Goal: Information Seeking & Learning: Learn about a topic

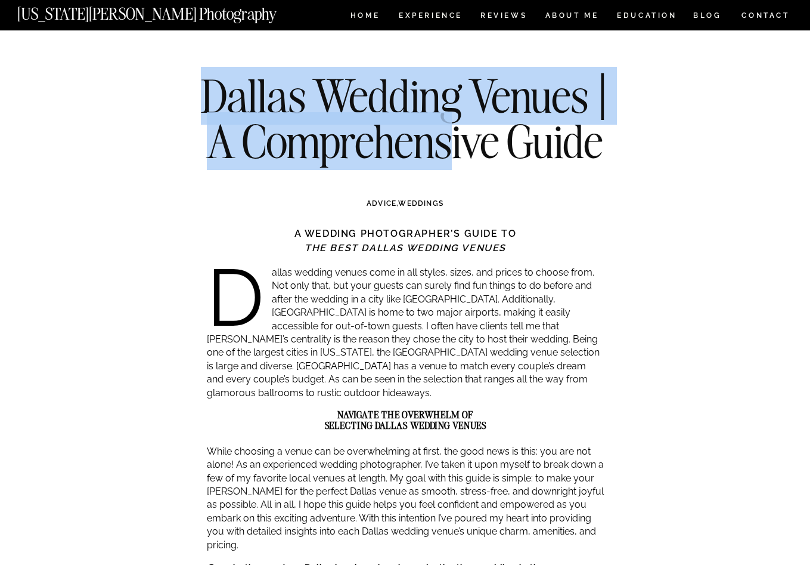
drag, startPoint x: 161, startPoint y: 96, endPoint x: 615, endPoint y: 178, distance: 461.5
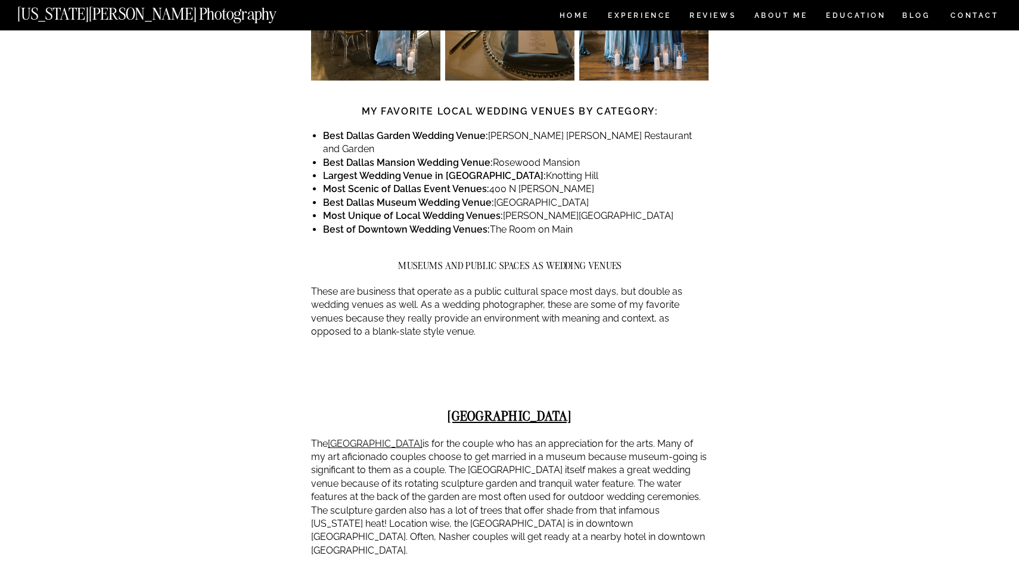
scroll to position [818, 0]
drag, startPoint x: 465, startPoint y: 113, endPoint x: 581, endPoint y: 156, distance: 123.3
click at [581, 156] on ul "Best Dallas Garden Wedding Venue: [PERSON_NAME][GEOGRAPHIC_DATA][PERSON_NAME] a…" at bounding box center [516, 183] width 386 height 107
click at [581, 197] on li "Best [GEOGRAPHIC_DATA] Wedding Venue: [GEOGRAPHIC_DATA]" at bounding box center [516, 203] width 386 height 13
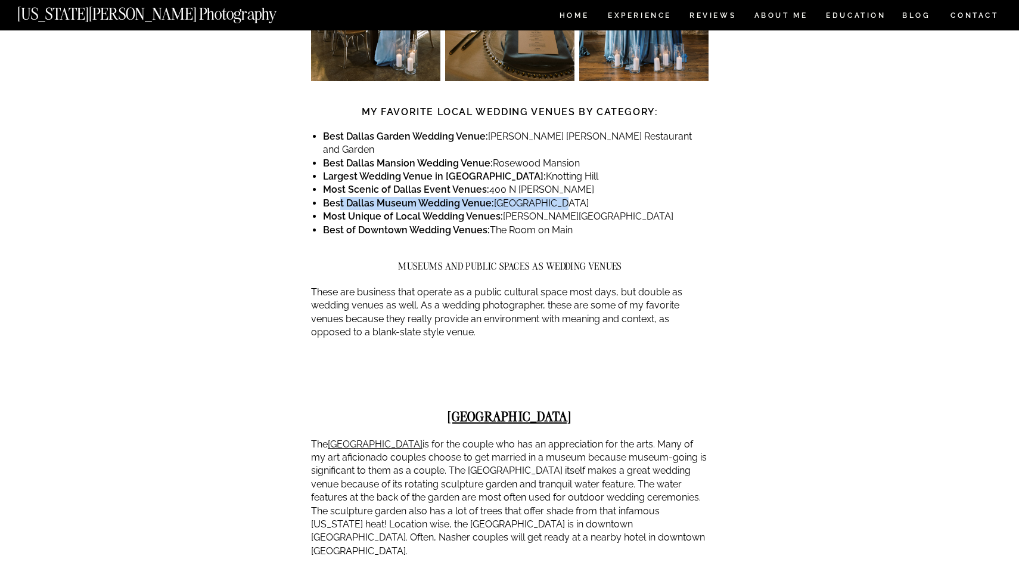
drag, startPoint x: 342, startPoint y: 154, endPoint x: 551, endPoint y: 150, distance: 209.3
click at [550, 197] on li "Best [GEOGRAPHIC_DATA] Wedding Venue: [GEOGRAPHIC_DATA]" at bounding box center [516, 203] width 386 height 13
click at [551, 197] on li "Best [GEOGRAPHIC_DATA] Wedding Venue: [GEOGRAPHIC_DATA]" at bounding box center [516, 203] width 386 height 13
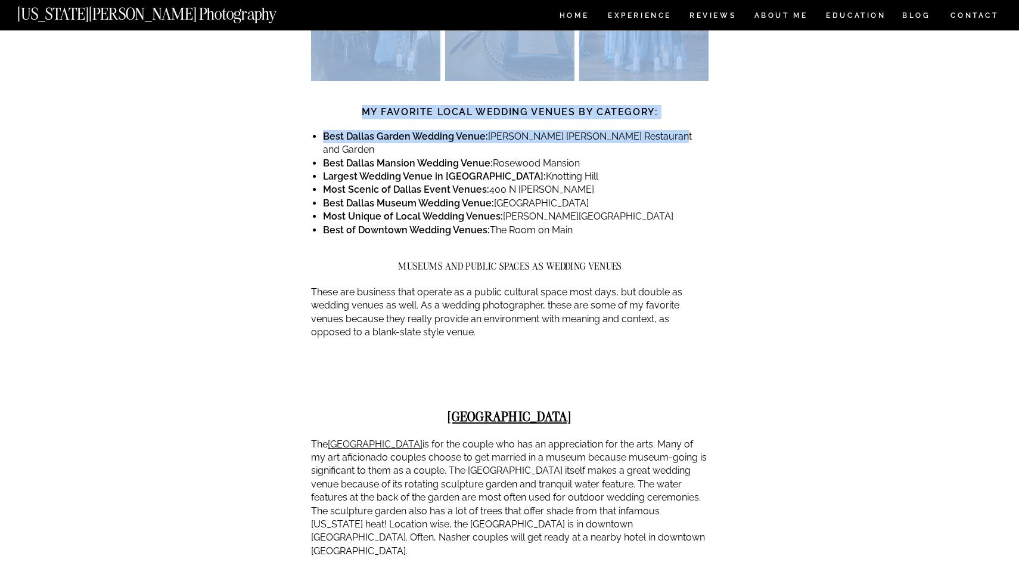
drag, startPoint x: 305, startPoint y: 94, endPoint x: 658, endPoint y: 99, distance: 353.5
click at [658, 130] on li "Best Dallas Garden Wedding Venue: [PERSON_NAME][GEOGRAPHIC_DATA][PERSON_NAME] a…" at bounding box center [516, 143] width 386 height 27
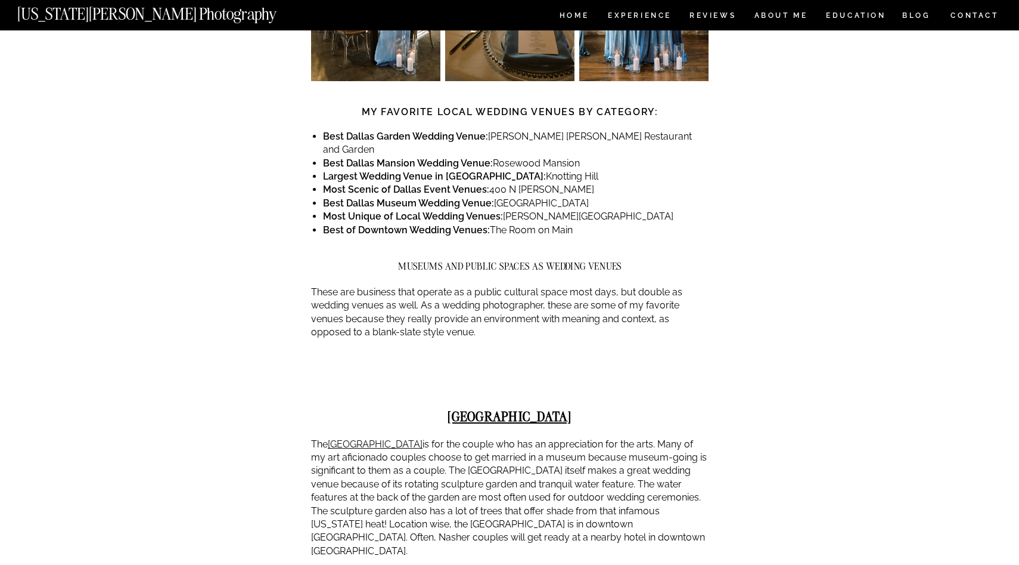
drag, startPoint x: 508, startPoint y: 83, endPoint x: 432, endPoint y: 89, distance: 76.0
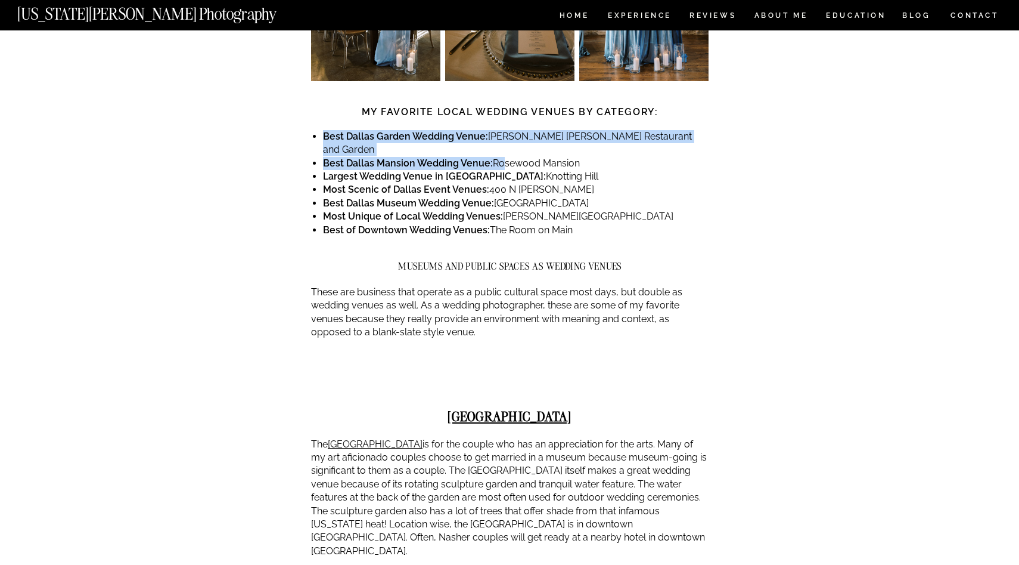
drag, startPoint x: 432, startPoint y: 89, endPoint x: 502, endPoint y: 107, distance: 71.9
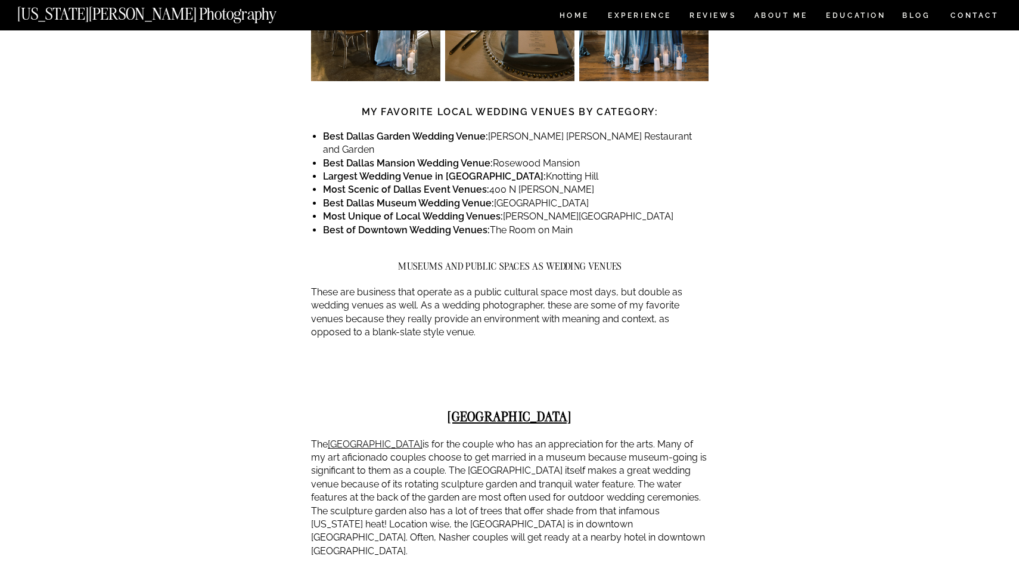
click at [502, 157] on li "Best Dallas Mansion Wedding Venue: [GEOGRAPHIC_DATA]" at bounding box center [516, 163] width 386 height 13
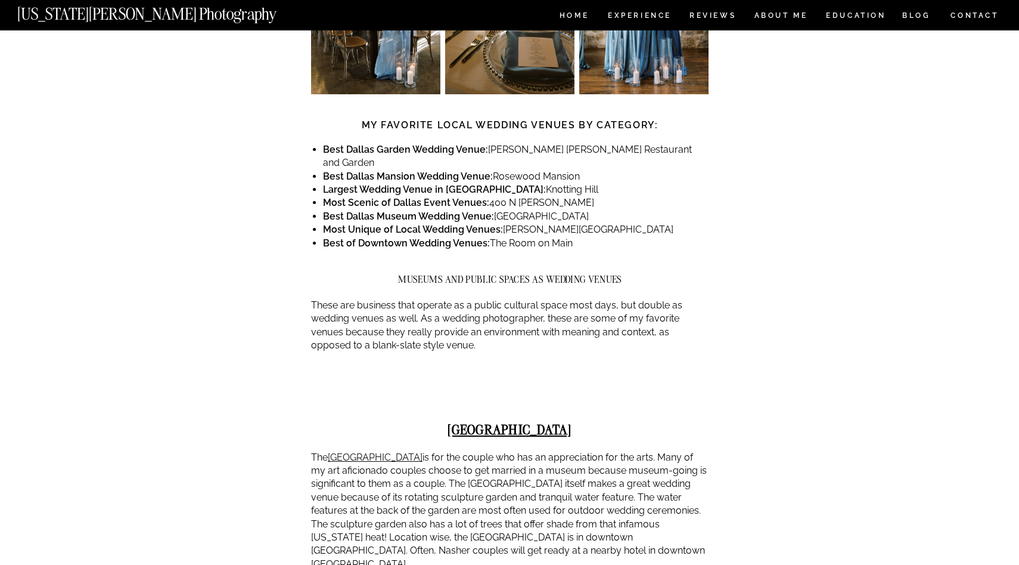
scroll to position [805, 0]
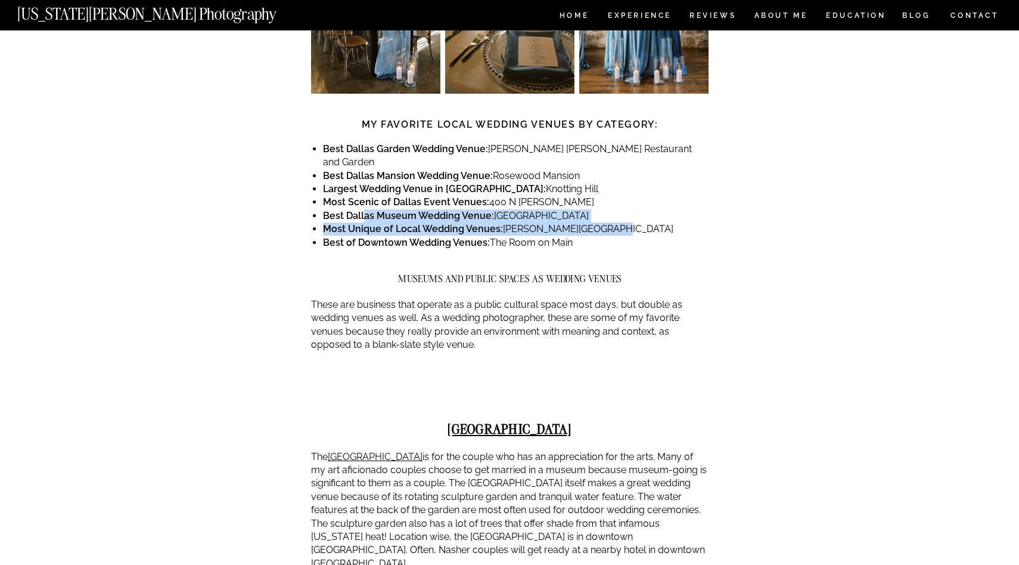
drag, startPoint x: 365, startPoint y: 168, endPoint x: 618, endPoint y: 170, distance: 252.2
click at [616, 169] on ul "Best Dallas Garden Wedding Venue: [PERSON_NAME][GEOGRAPHIC_DATA][PERSON_NAME] a…" at bounding box center [516, 195] width 386 height 107
click at [618, 222] on li "Most Unique of Local Wedding Venues: [PERSON_NAME][GEOGRAPHIC_DATA]" at bounding box center [516, 228] width 386 height 13
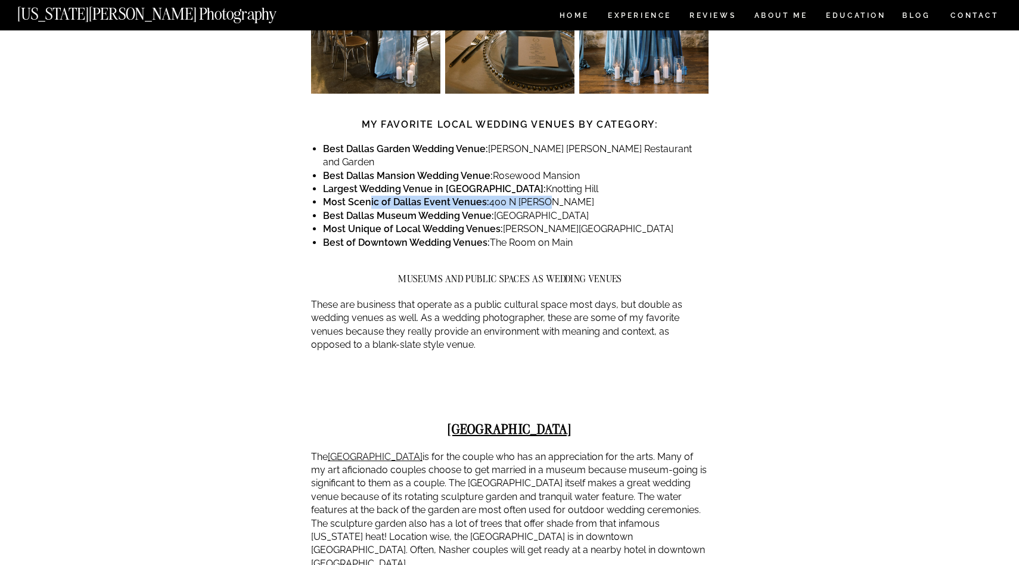
drag, startPoint x: 369, startPoint y: 147, endPoint x: 578, endPoint y: 148, distance: 209.2
click at [578, 196] on li "Most Scenic of Dallas Event Venues: [STREET_ADDRESS][PERSON_NAME]" at bounding box center [516, 202] width 386 height 13
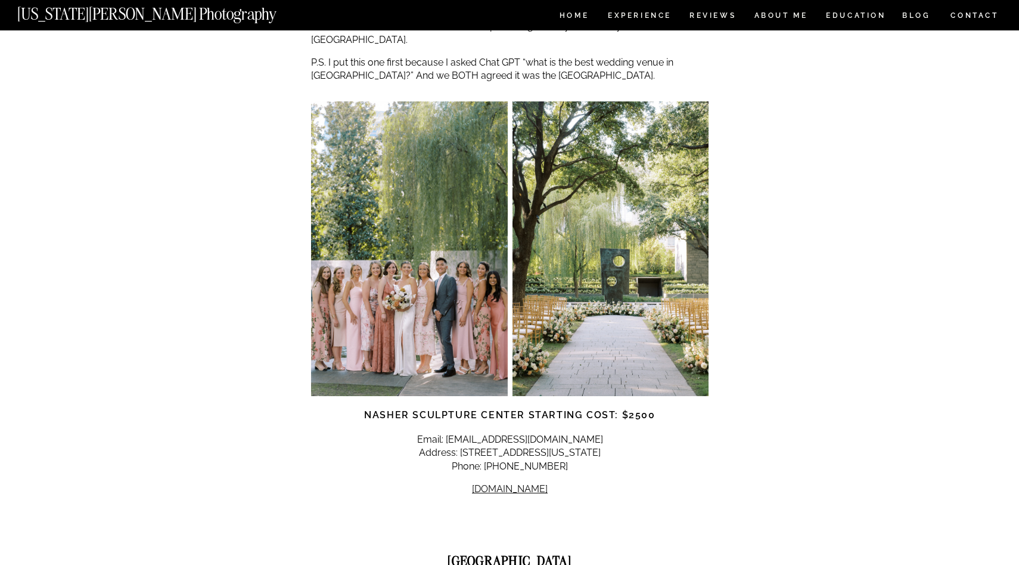
scroll to position [1355, 0]
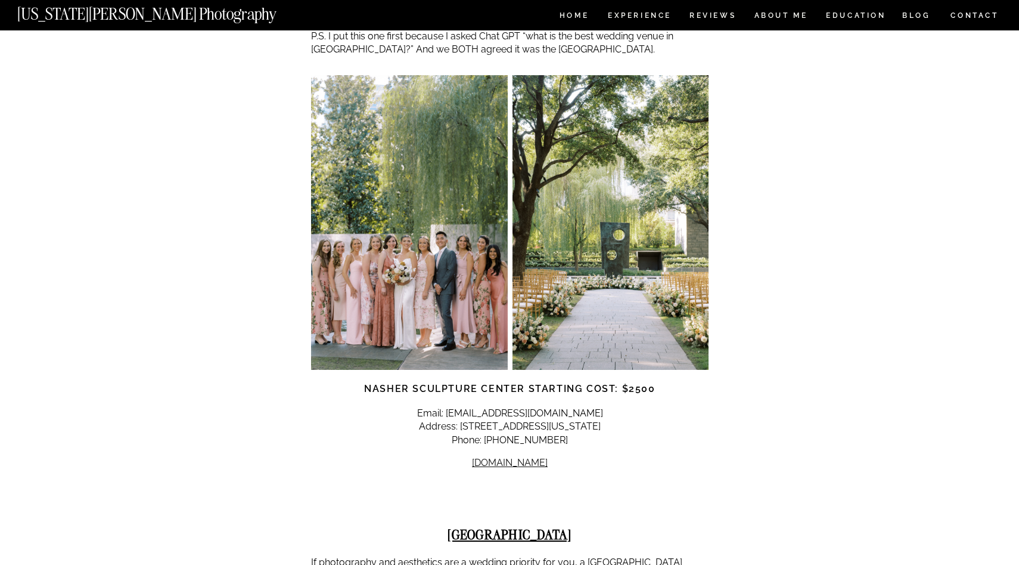
click at [500, 407] on p "Email: [EMAIL_ADDRESS][DOMAIN_NAME] Address: [STREET_ADDRESS][US_STATE] Phone: …" at bounding box center [510, 427] width 398 height 40
click at [510, 457] on link "[DOMAIN_NAME]" at bounding box center [510, 462] width 76 height 11
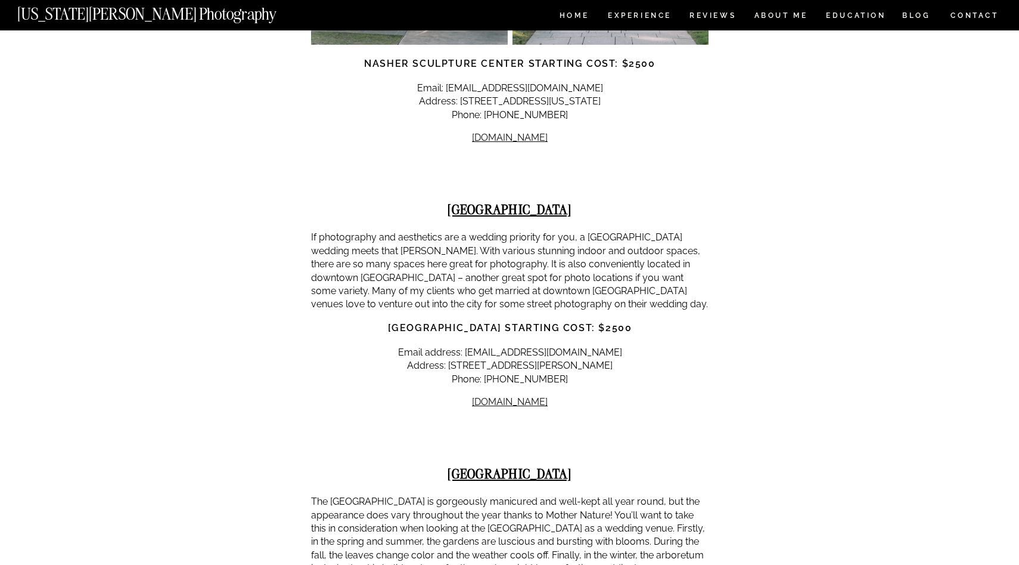
scroll to position [1685, 0]
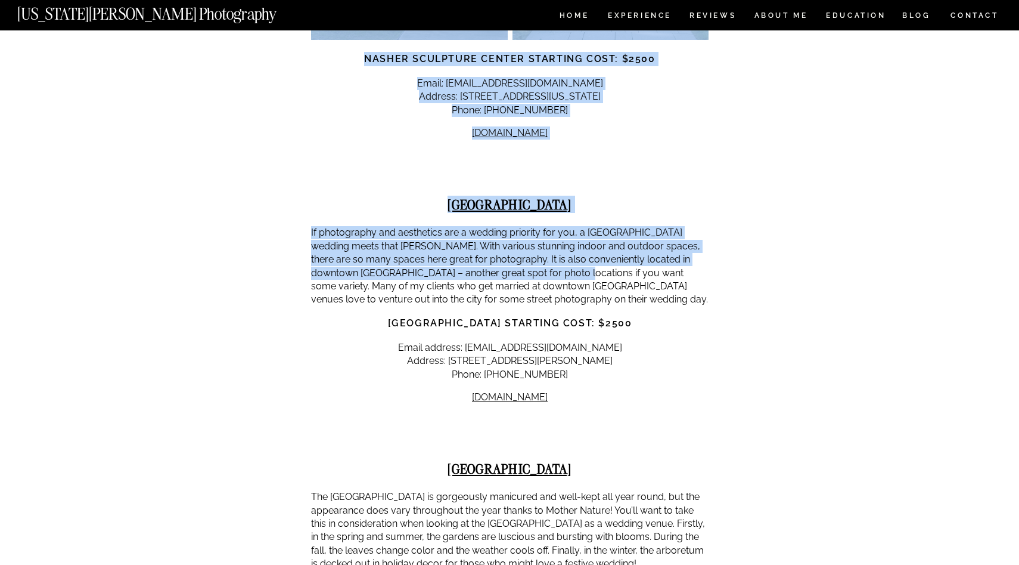
drag, startPoint x: 303, startPoint y: 168, endPoint x: 553, endPoint y: 200, distance: 251.8
click at [553, 226] on p "If photography and aesthetics are a wedding priority for you, a [GEOGRAPHIC_DAT…" at bounding box center [510, 266] width 398 height 80
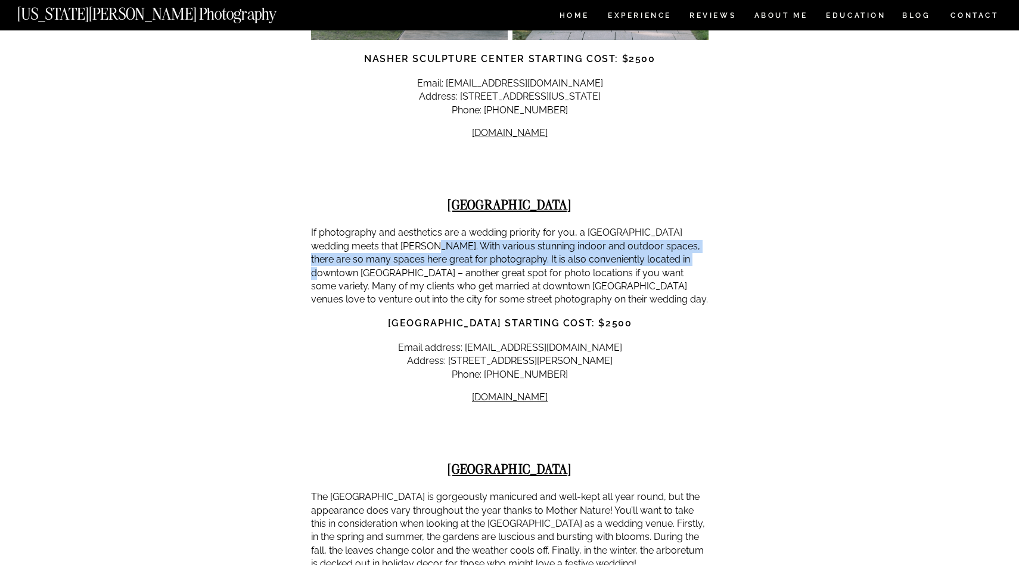
drag, startPoint x: 423, startPoint y: 177, endPoint x: 677, endPoint y: 196, distance: 254.6
click at [677, 226] on p "If photography and aesthetics are a wedding priority for you, a [GEOGRAPHIC_DAT…" at bounding box center [510, 266] width 398 height 80
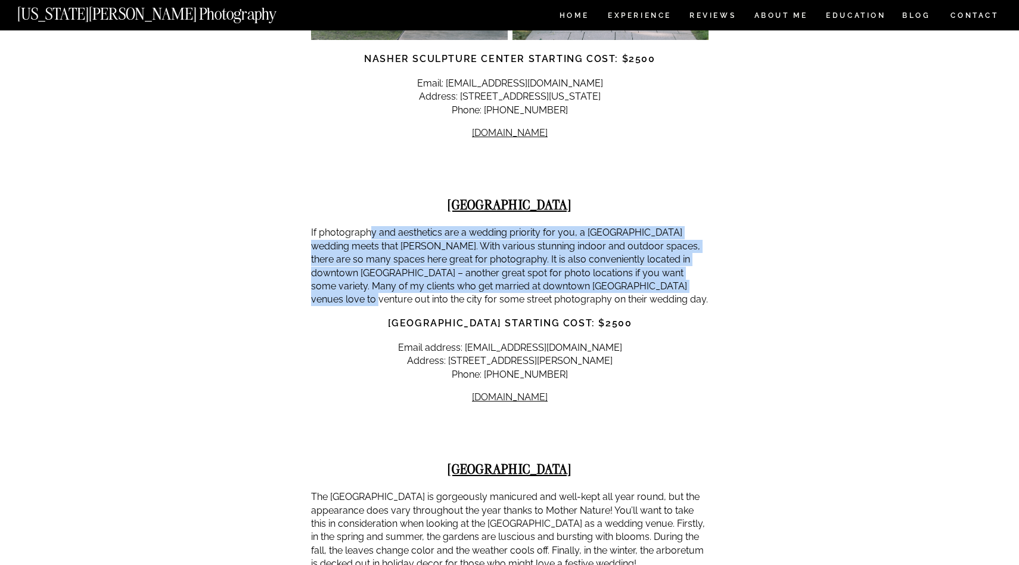
drag, startPoint x: 368, startPoint y: 171, endPoint x: 655, endPoint y: 220, distance: 290.9
click at [655, 226] on p "If photography and aesthetics are a wedding priority for you, a [GEOGRAPHIC_DAT…" at bounding box center [510, 266] width 398 height 80
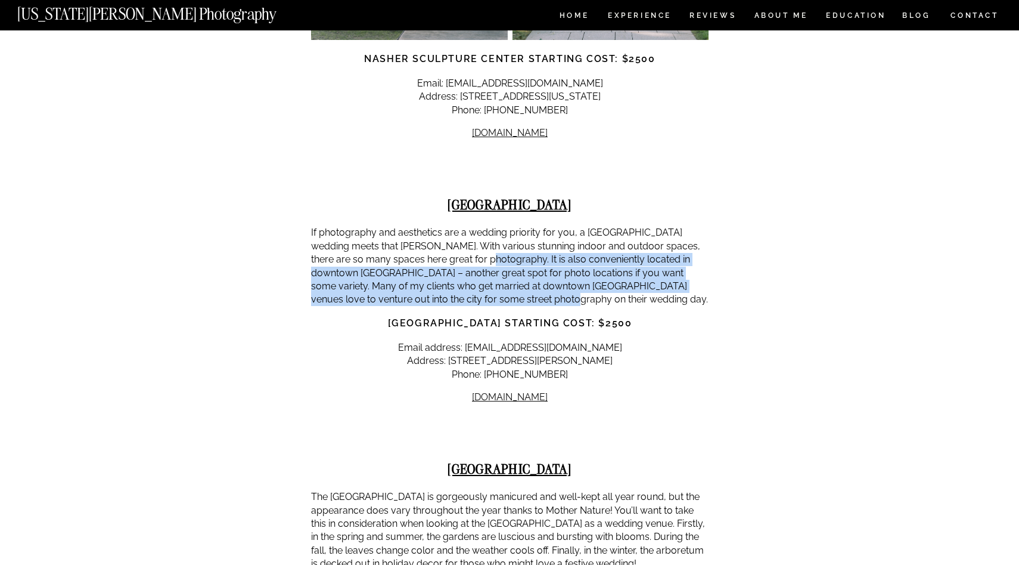
drag, startPoint x: 655, startPoint y: 228, endPoint x: 459, endPoint y: 188, distance: 200.0
click at [459, 226] on p "If photography and aesthetics are a wedding priority for you, a [GEOGRAPHIC_DAT…" at bounding box center [510, 266] width 398 height 80
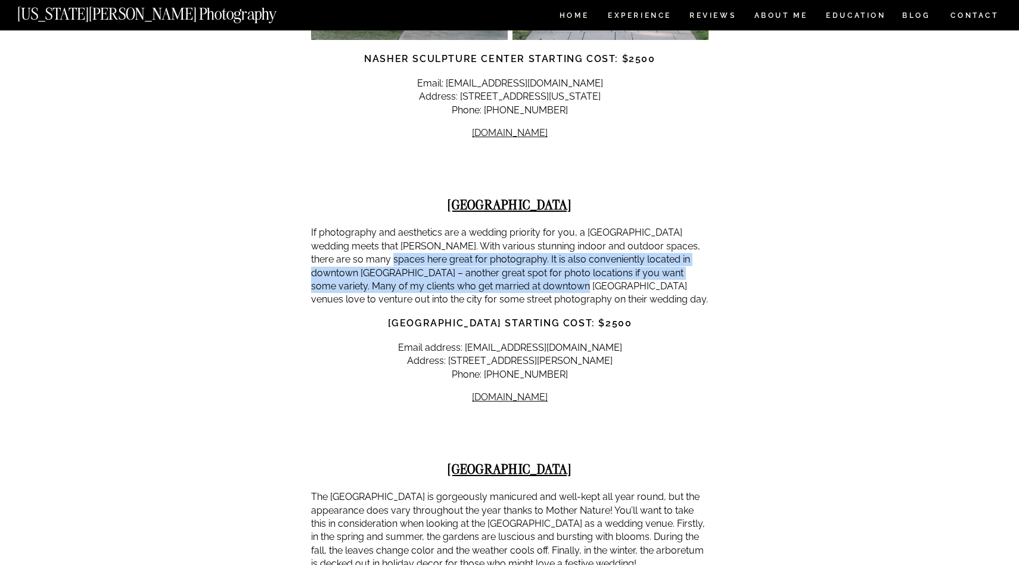
drag, startPoint x: 375, startPoint y: 193, endPoint x: 519, endPoint y: 218, distance: 146.3
click at [519, 226] on p "If photography and aesthetics are a wedding priority for you, a [GEOGRAPHIC_DAT…" at bounding box center [510, 266] width 398 height 80
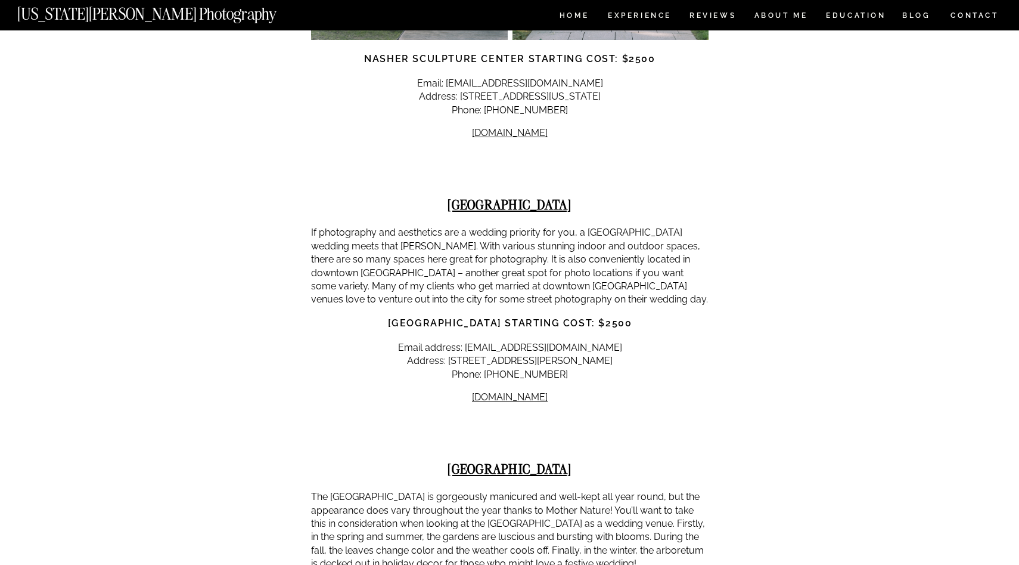
drag, startPoint x: 361, startPoint y: 213, endPoint x: 540, endPoint y: 235, distance: 180.8
click at [540, 235] on p "If photography and aesthetics are a wedding priority for you, a [GEOGRAPHIC_DAT…" at bounding box center [510, 266] width 398 height 80
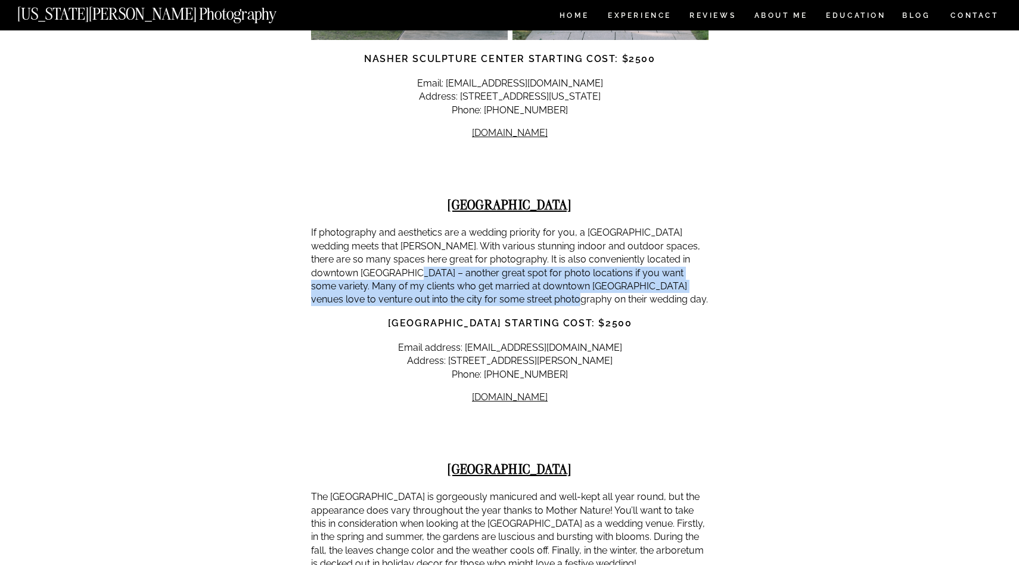
drag, startPoint x: 540, startPoint y: 235, endPoint x: 383, endPoint y: 206, distance: 159.5
click at [383, 226] on p "If photography and aesthetics are a wedding priority for you, a [GEOGRAPHIC_DAT…" at bounding box center [510, 266] width 398 height 80
drag, startPoint x: 366, startPoint y: 249, endPoint x: 681, endPoint y: 257, distance: 315.4
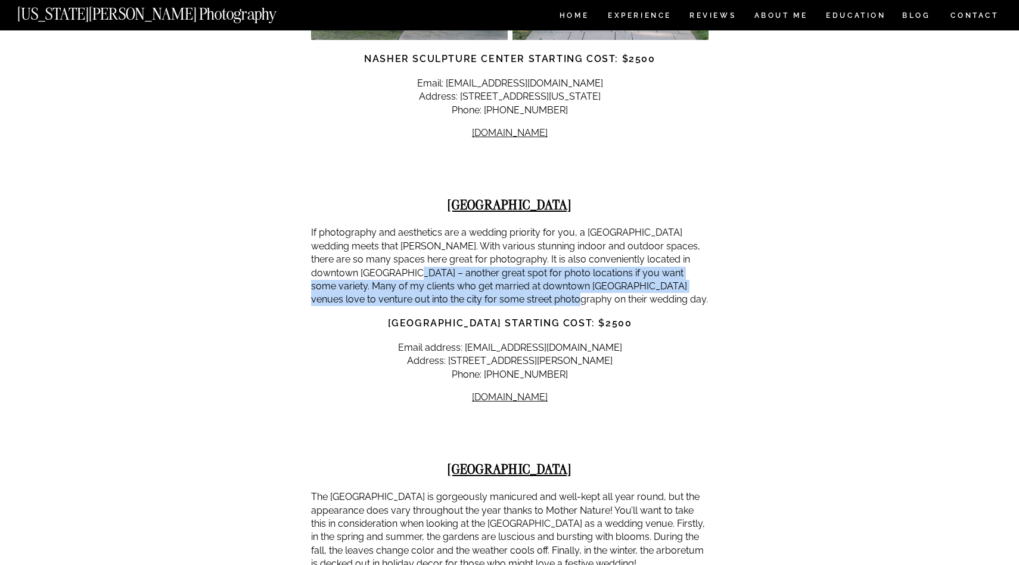
click at [681, 316] on h3 "[GEOGRAPHIC_DATA] starting cost: $2500" at bounding box center [510, 323] width 398 height 14
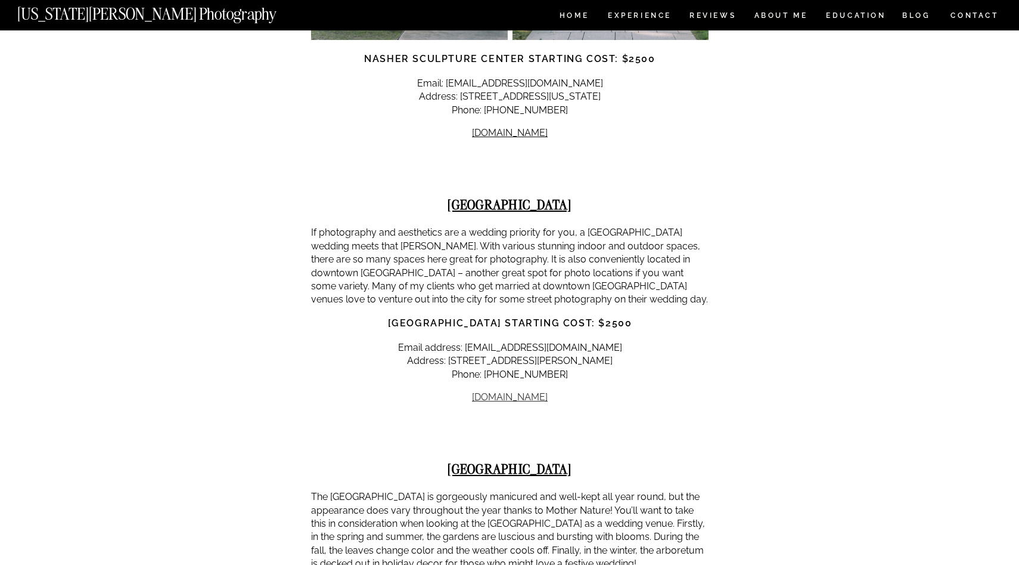
click at [504, 391] on link "[DOMAIN_NAME]" at bounding box center [510, 396] width 76 height 11
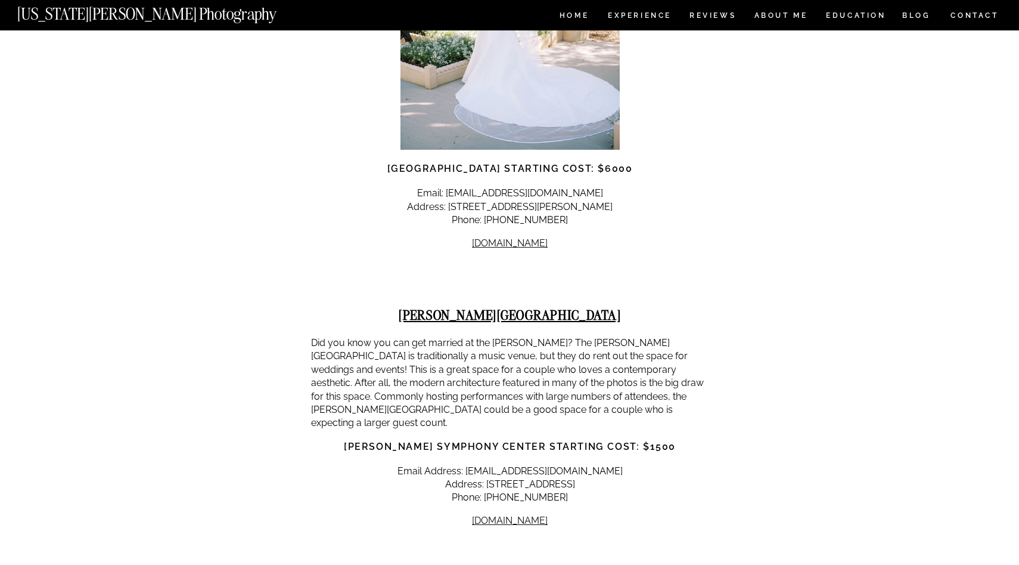
scroll to position [2462, 0]
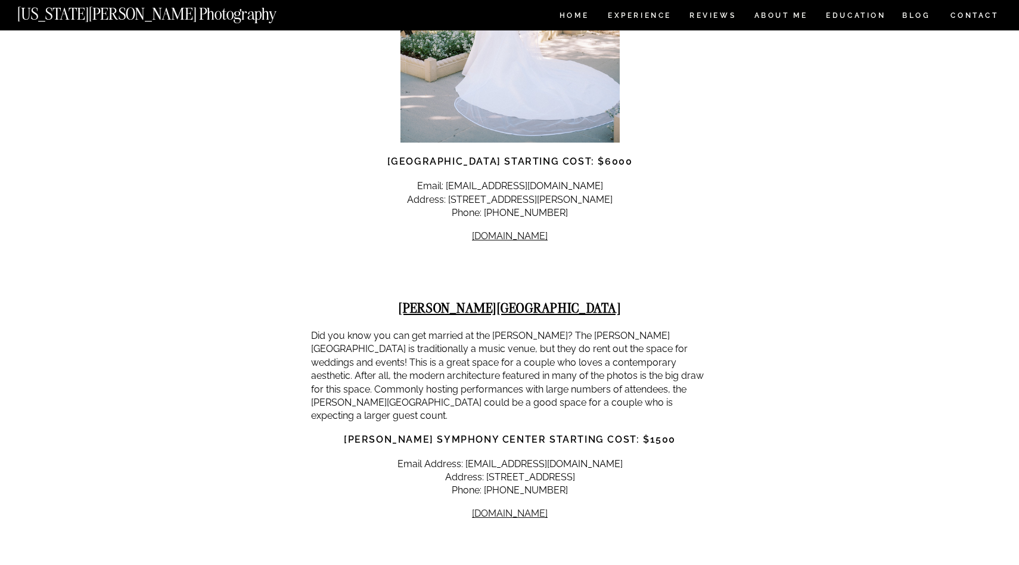
click at [529, 329] on p "Did you know you can get married at the [PERSON_NAME]? The [PERSON_NAME][GEOGRA…" at bounding box center [510, 376] width 398 height 94
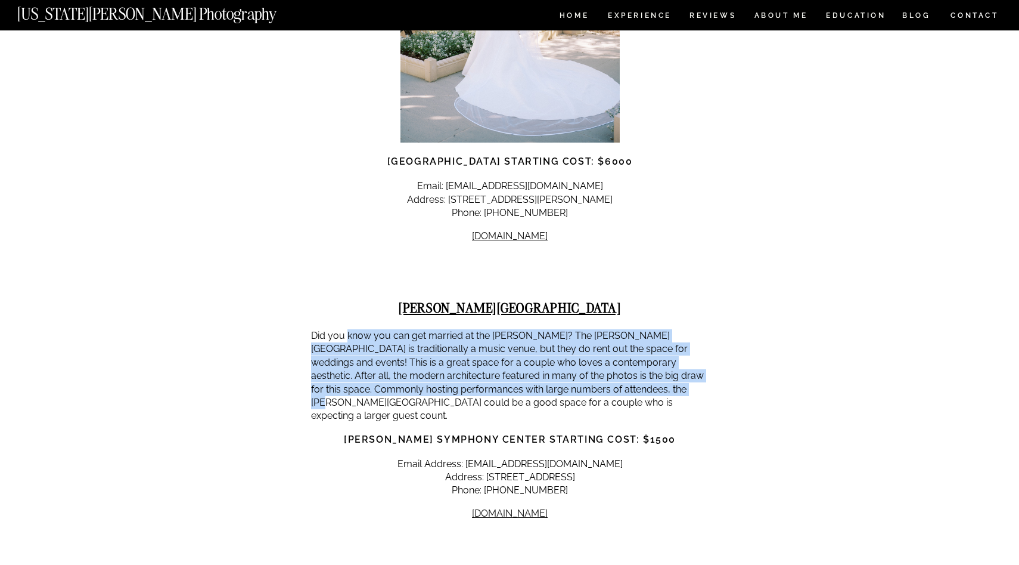
drag, startPoint x: 346, startPoint y: 268, endPoint x: 653, endPoint y: 320, distance: 311.8
click at [653, 329] on p "Did you know you can get married at the [PERSON_NAME]? The [PERSON_NAME][GEOGRA…" at bounding box center [510, 376] width 398 height 94
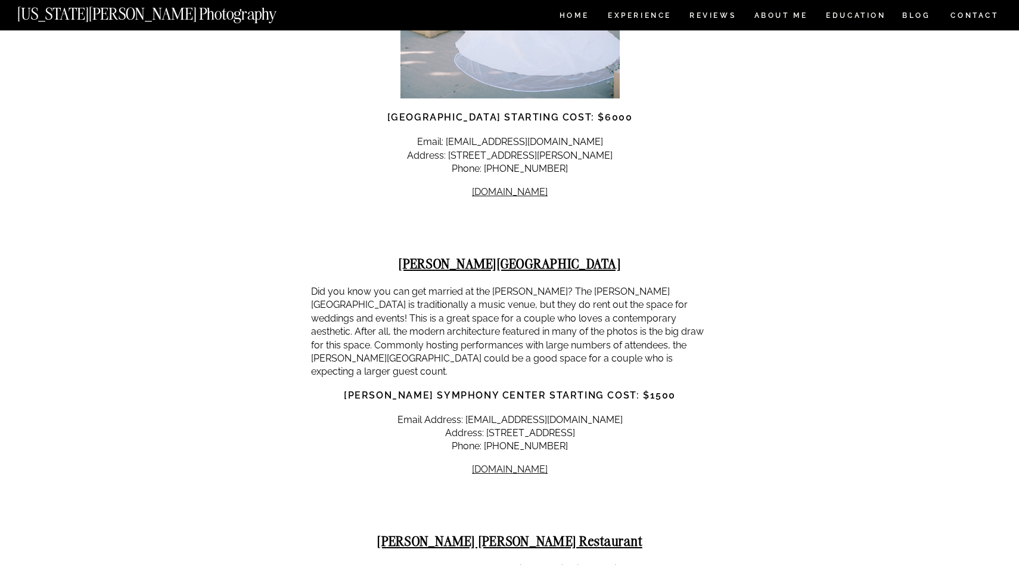
scroll to position [2511, 0]
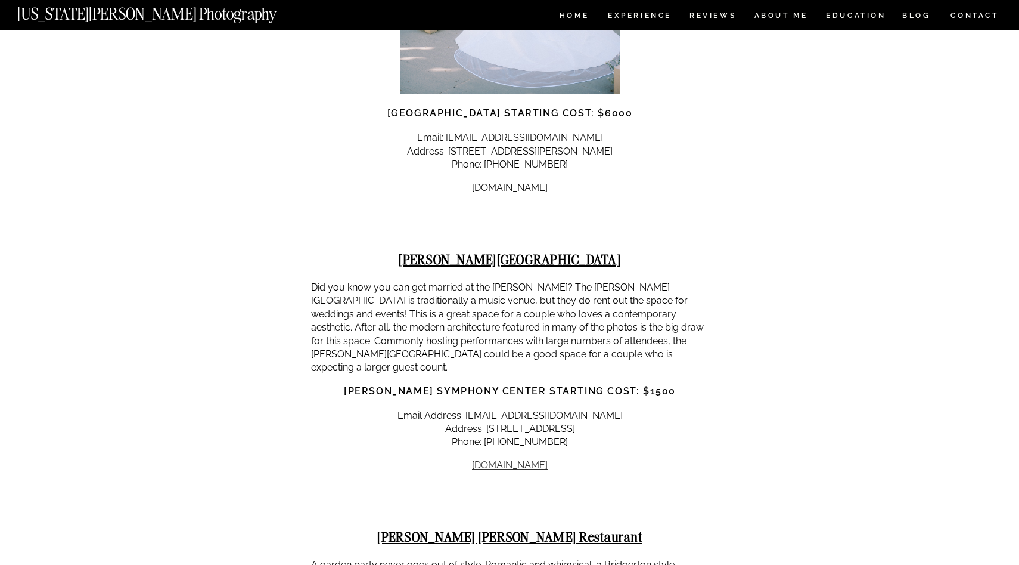
click at [535, 459] on link "[DOMAIN_NAME]" at bounding box center [510, 464] width 76 height 11
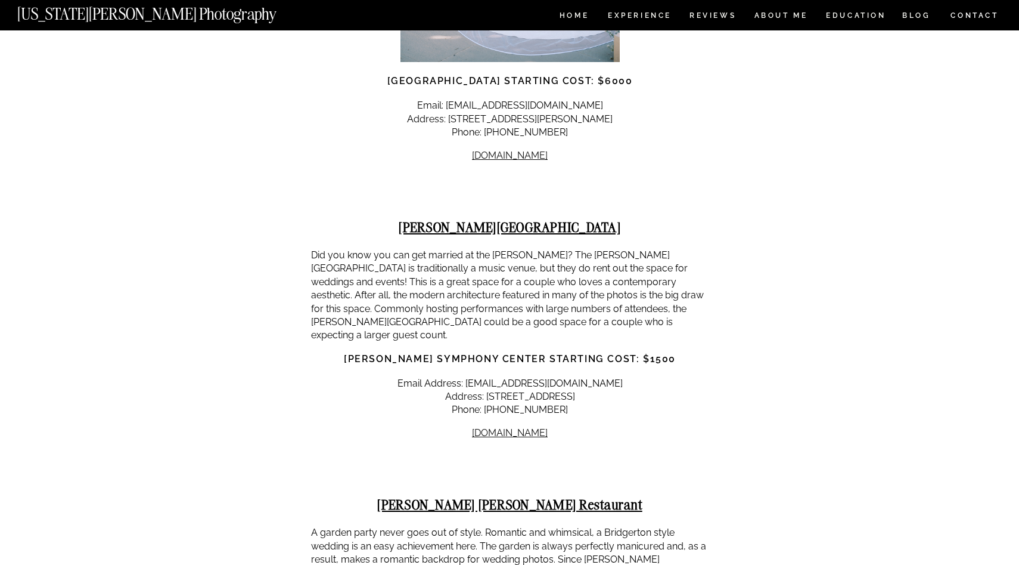
scroll to position [2544, 0]
click at [484, 218] on strong "[PERSON_NAME][GEOGRAPHIC_DATA]" at bounding box center [510, 226] width 222 height 17
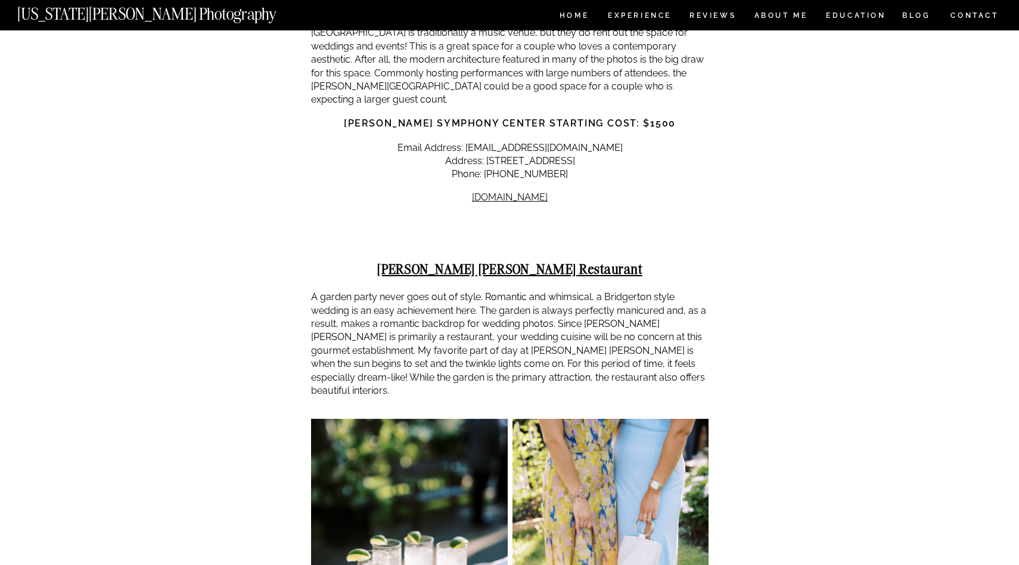
scroll to position [2805, 0]
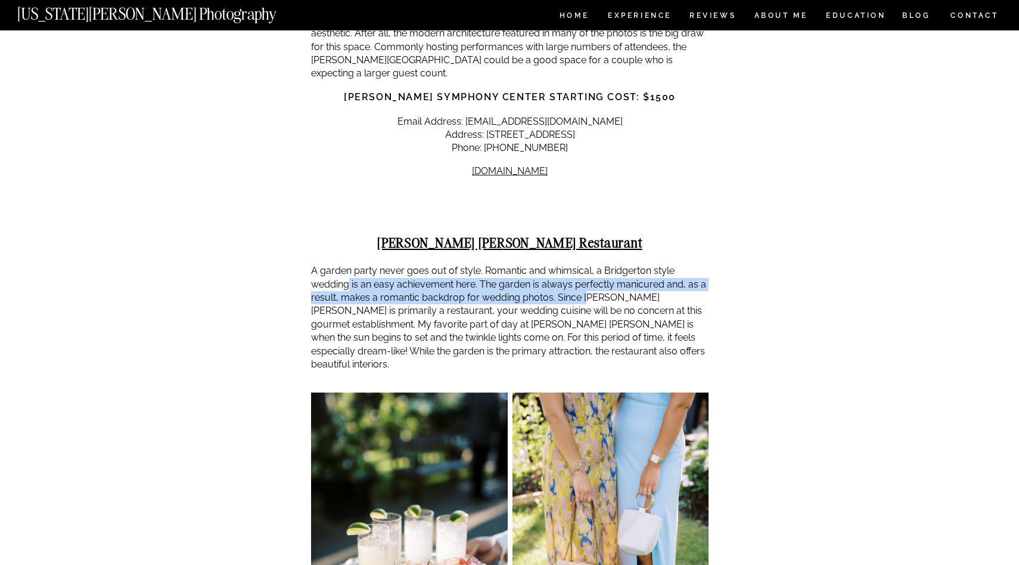
drag, startPoint x: 349, startPoint y: 200, endPoint x: 618, endPoint y: 221, distance: 269.0
click at [618, 264] on p "A garden party never goes out of style. Romantic and whimsical, a Bridgerton st…" at bounding box center [510, 317] width 398 height 107
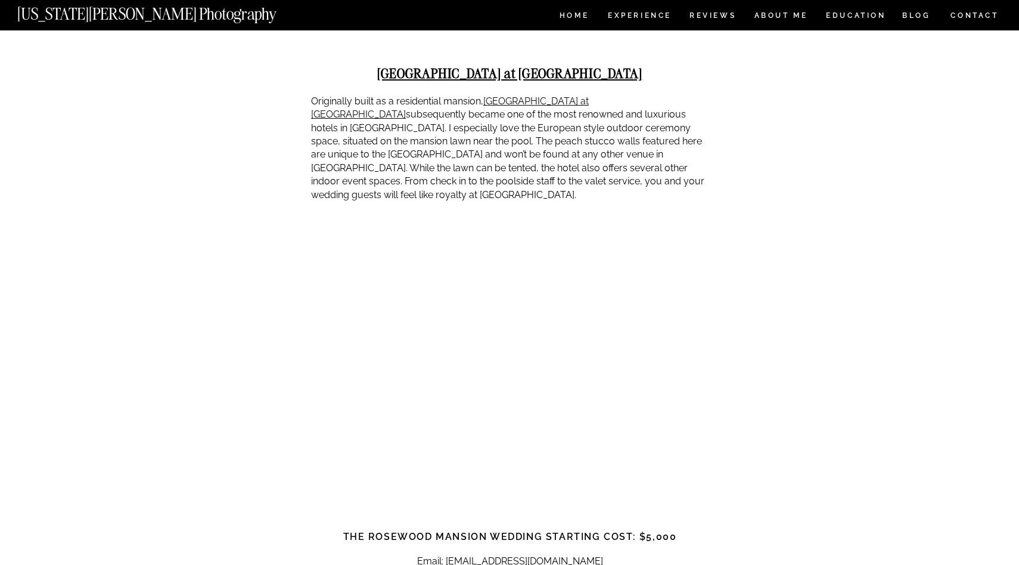
scroll to position [3748, 0]
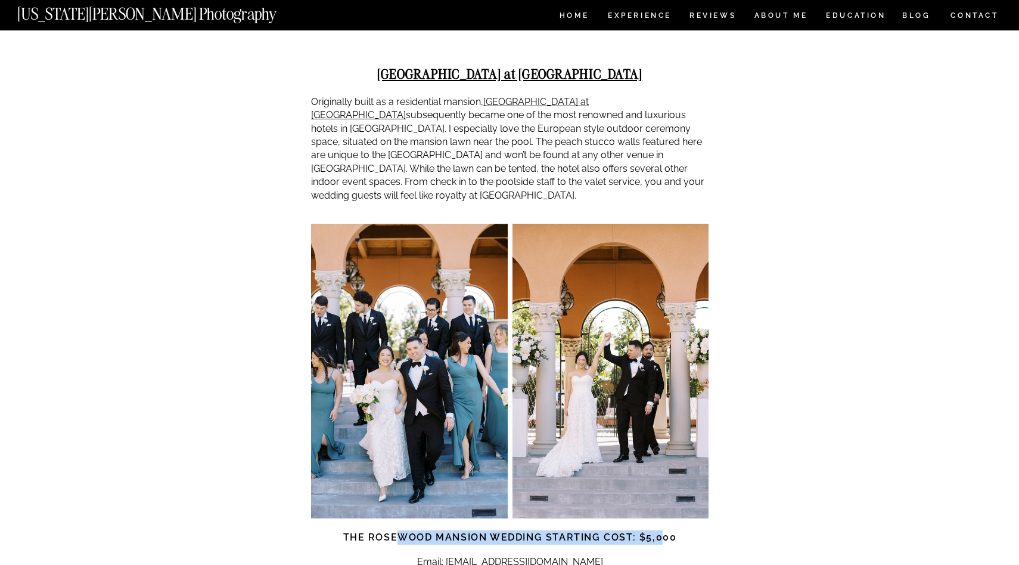
drag, startPoint x: 401, startPoint y: 433, endPoint x: 668, endPoint y: 433, distance: 267.1
click at [668, 531] on strong "The Rosewood Mansion Wedding Starting Cost: $5,000" at bounding box center [510, 536] width 334 height 11
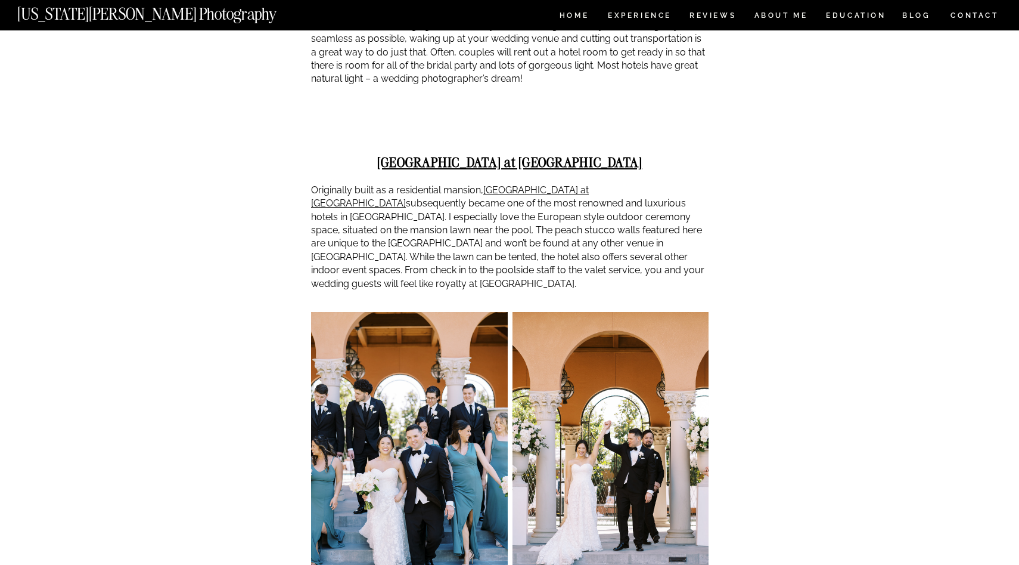
scroll to position [3661, 0]
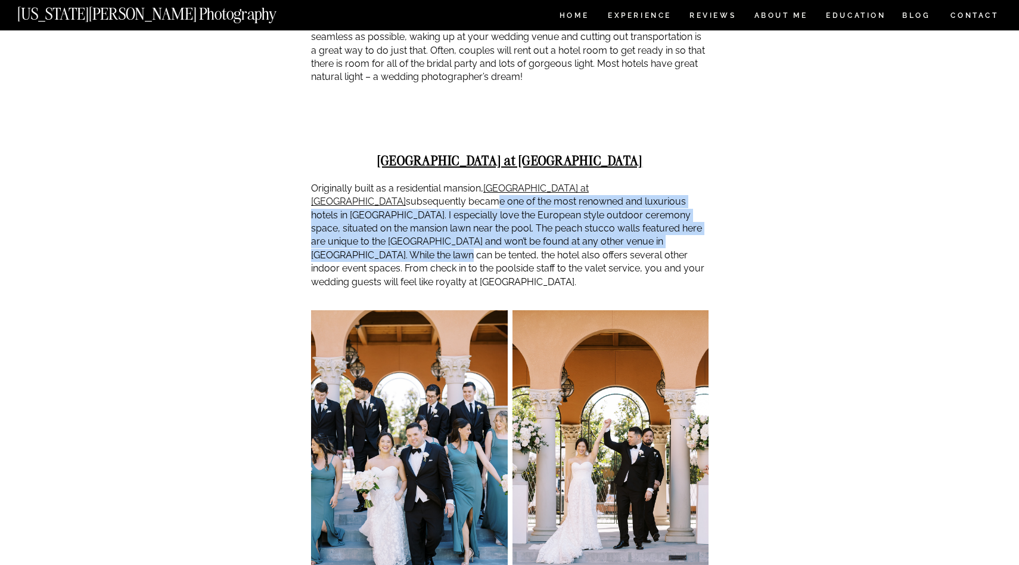
drag, startPoint x: 331, startPoint y: 102, endPoint x: 626, endPoint y: 151, distance: 299.2
click at [626, 182] on p "Originally built as a residential mansion, [GEOGRAPHIC_DATA] at [GEOGRAPHIC_DAT…" at bounding box center [510, 235] width 398 height 107
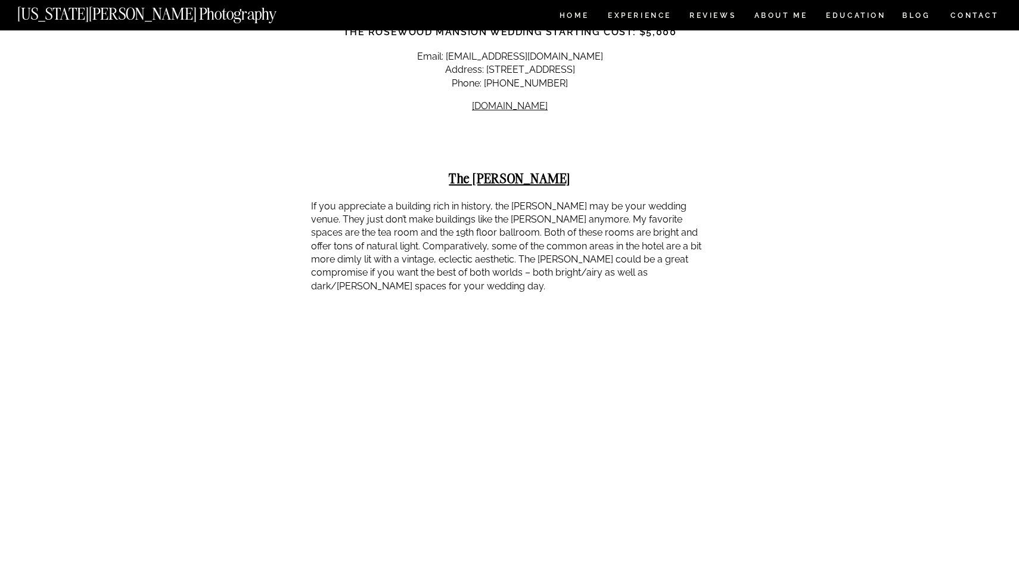
scroll to position [4254, 0]
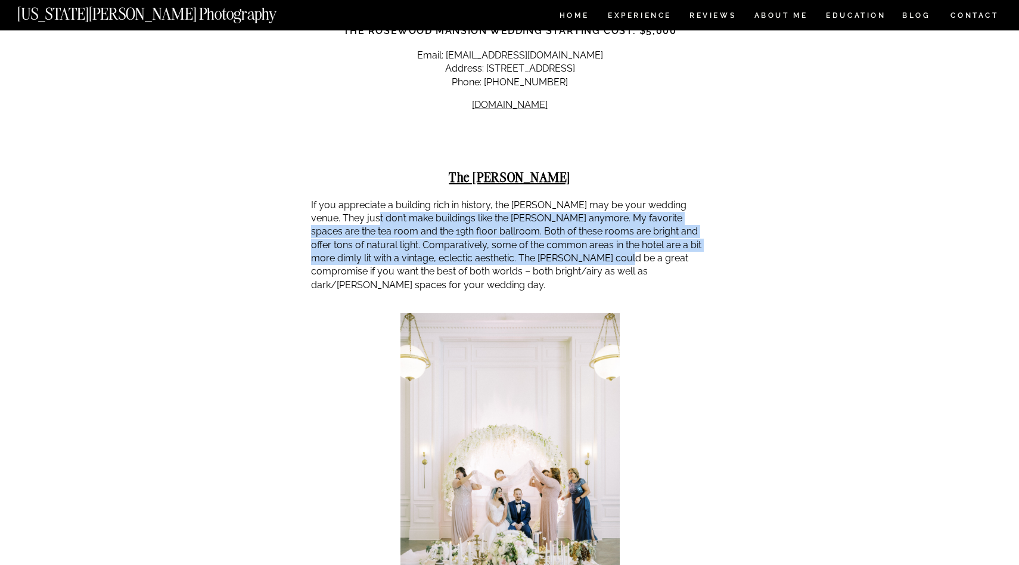
drag, startPoint x: 346, startPoint y: 111, endPoint x: 582, endPoint y: 150, distance: 239.3
click at [582, 198] on p "If you appreciate a building rich in history, the [PERSON_NAME] may be your wed…" at bounding box center [510, 245] width 398 height 94
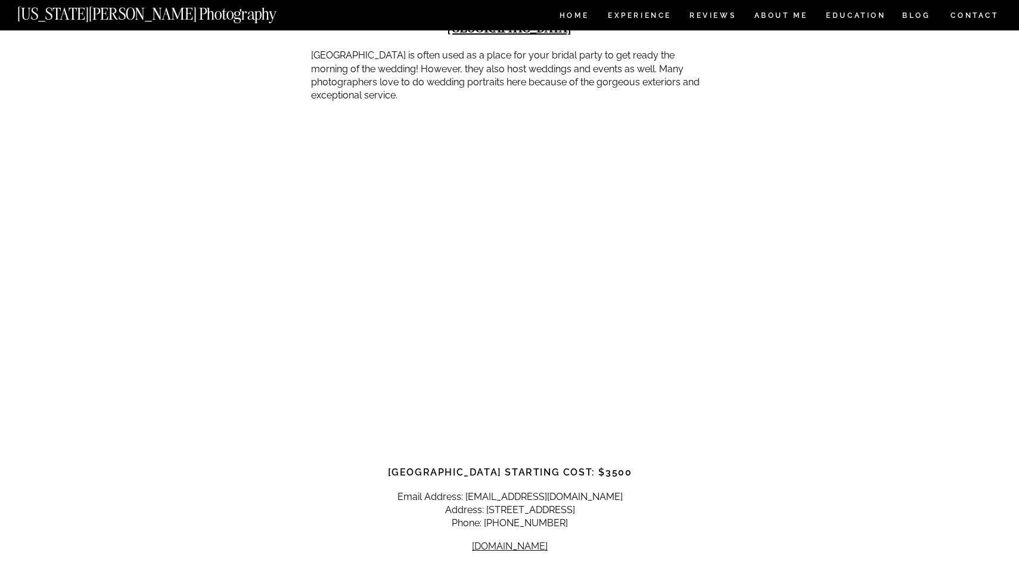
scroll to position [5048, 0]
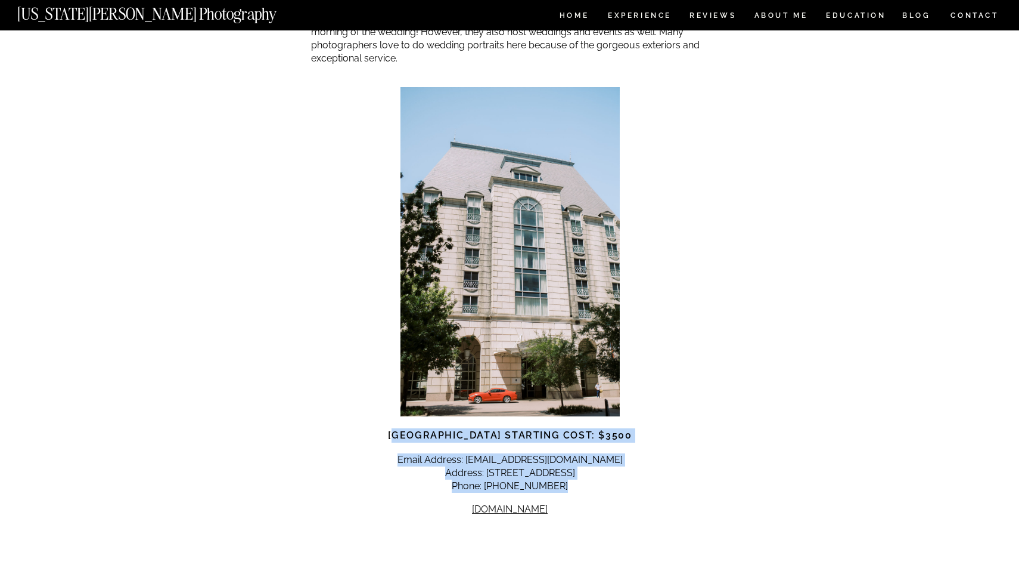
drag, startPoint x: 384, startPoint y: 327, endPoint x: 691, endPoint y: 374, distance: 310.6
click at [691, 453] on p "Email Address: [EMAIL_ADDRESS][DOMAIN_NAME] Address: [STREET_ADDRESS] Phone: [P…" at bounding box center [510, 473] width 398 height 40
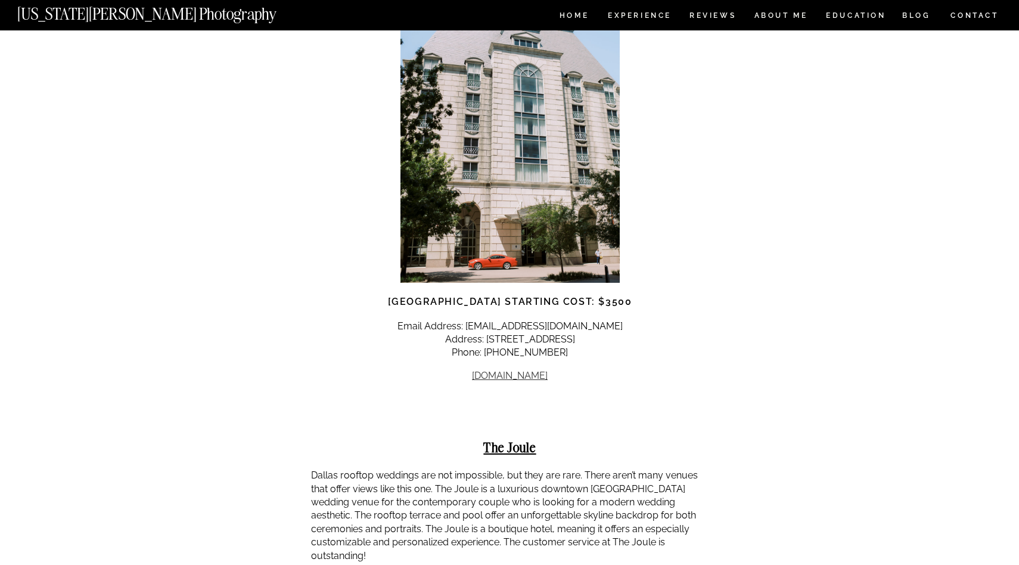
scroll to position [5184, 0]
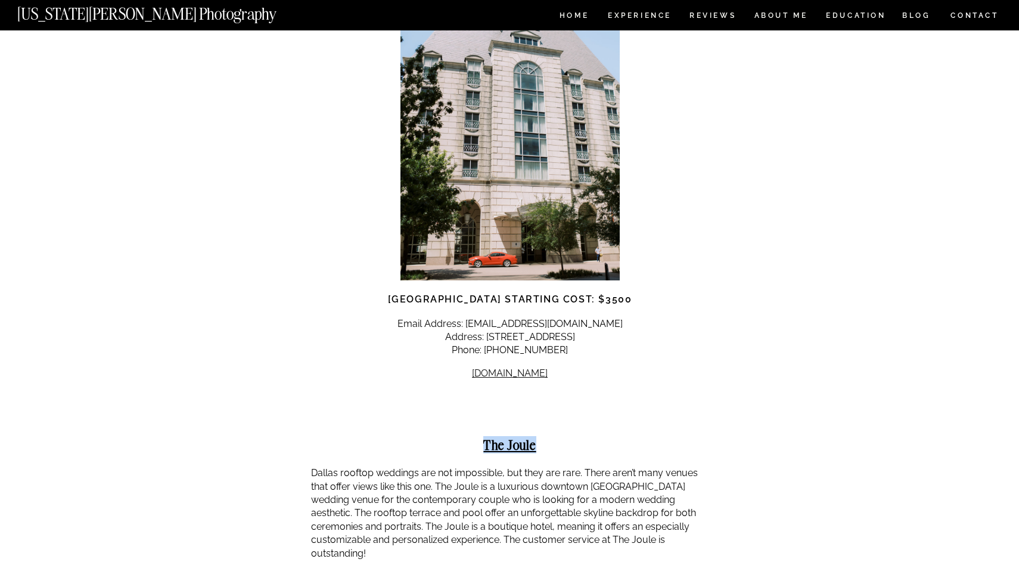
drag, startPoint x: 485, startPoint y: 340, endPoint x: 541, endPoint y: 340, distance: 56.6
click at [541, 437] on h2 "The Joule" at bounding box center [510, 444] width 398 height 15
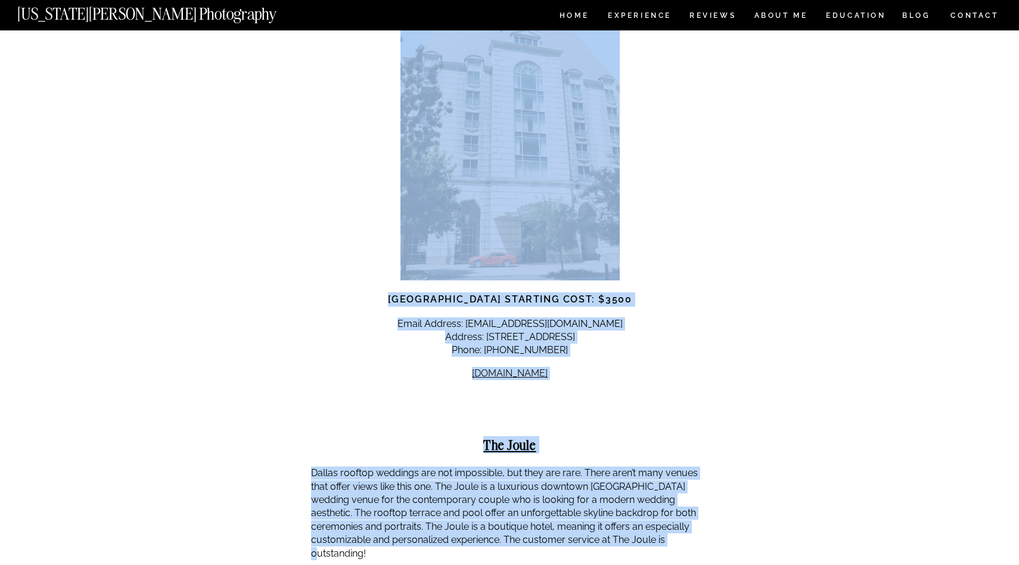
drag, startPoint x: 324, startPoint y: 369, endPoint x: 662, endPoint y: 429, distance: 343.8
click at [662, 466] on p "Dallas rooftop weddings are not impossible, but they are rare. There aren’t man…" at bounding box center [510, 513] width 398 height 94
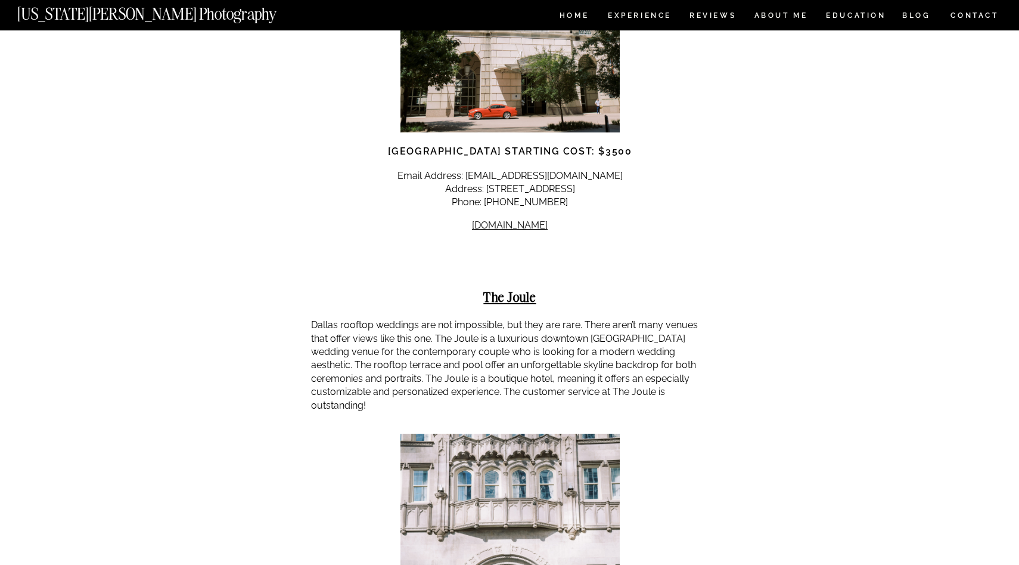
scroll to position [5299, 0]
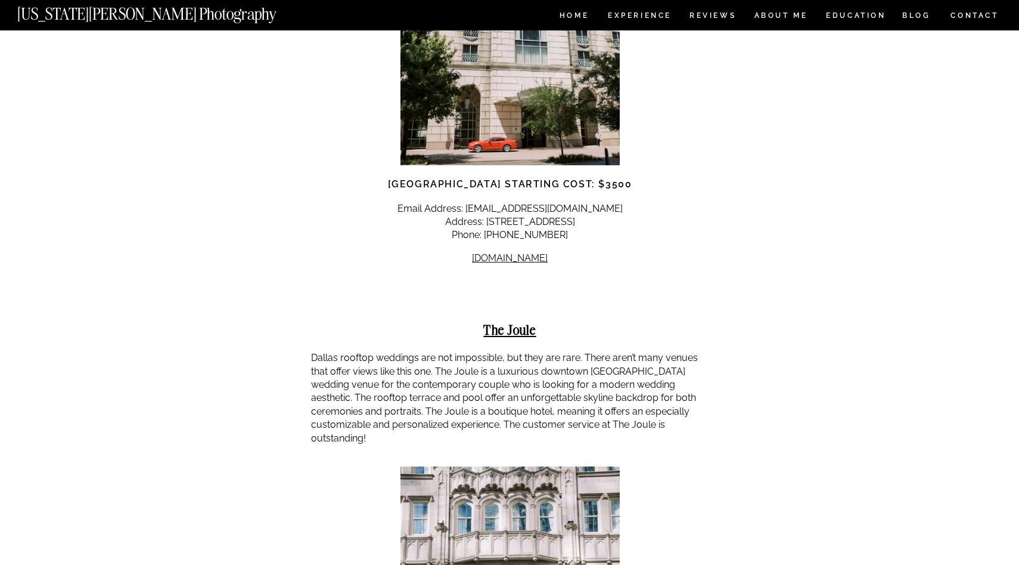
click at [510, 321] on strong "The Joule" at bounding box center [509, 329] width 52 height 17
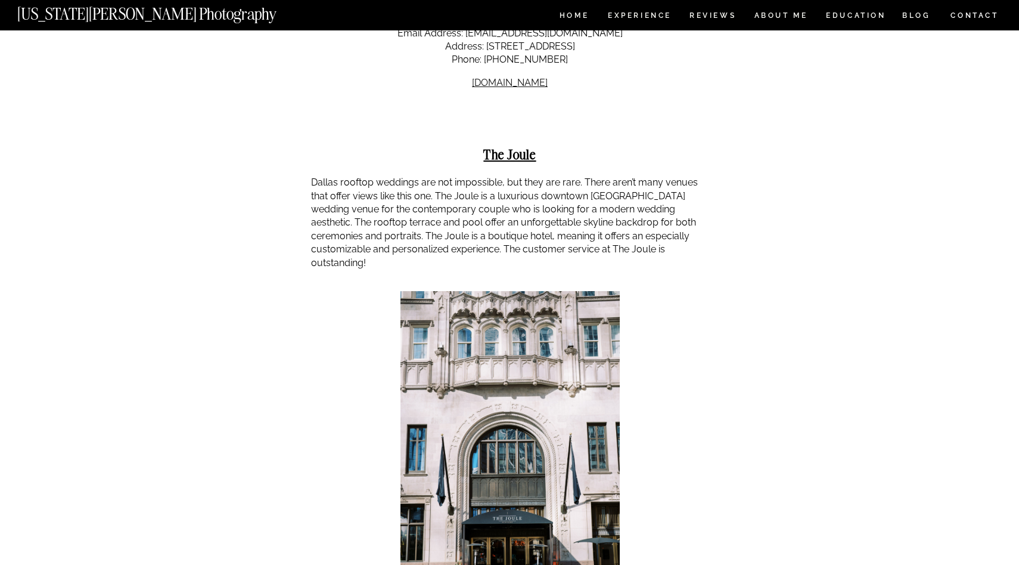
scroll to position [5474, 0]
